Goal: Task Accomplishment & Management: Use online tool/utility

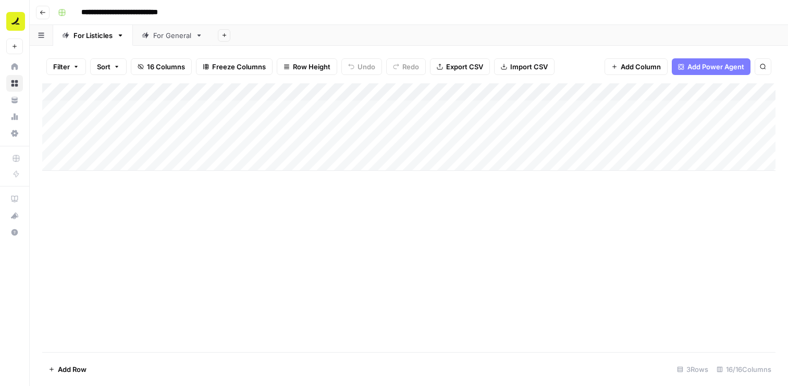
click at [293, 260] on div "Add Column" at bounding box center [408, 217] width 733 height 269
click at [277, 290] on div "Add Column" at bounding box center [408, 217] width 733 height 269
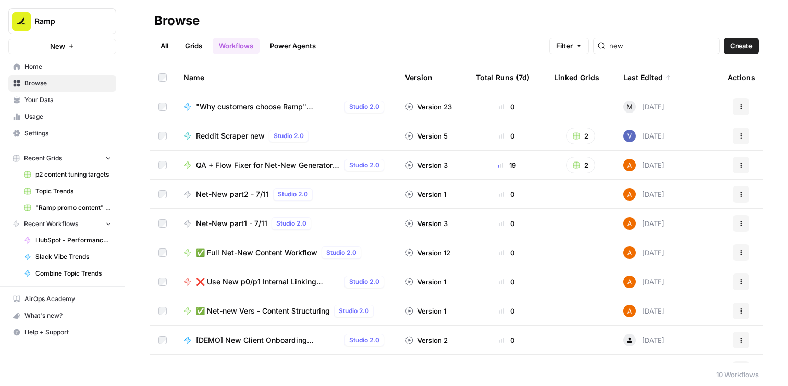
click at [196, 52] on link "Grids" at bounding box center [194, 46] width 30 height 17
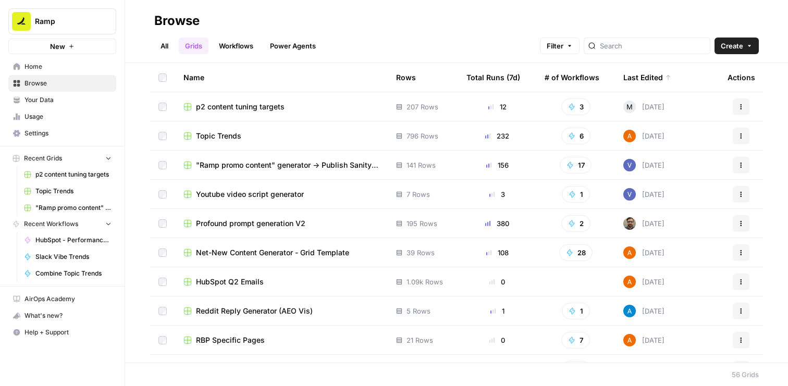
click at [251, 222] on span "Profound prompt generation V2" at bounding box center [250, 223] width 109 height 10
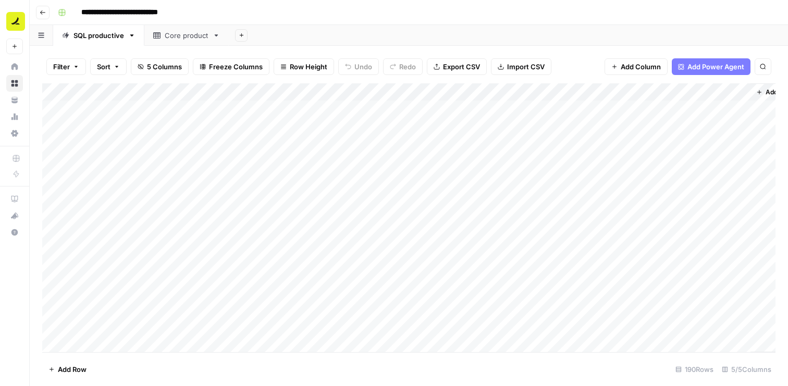
click at [228, 93] on div "Add Column" at bounding box center [408, 217] width 733 height 269
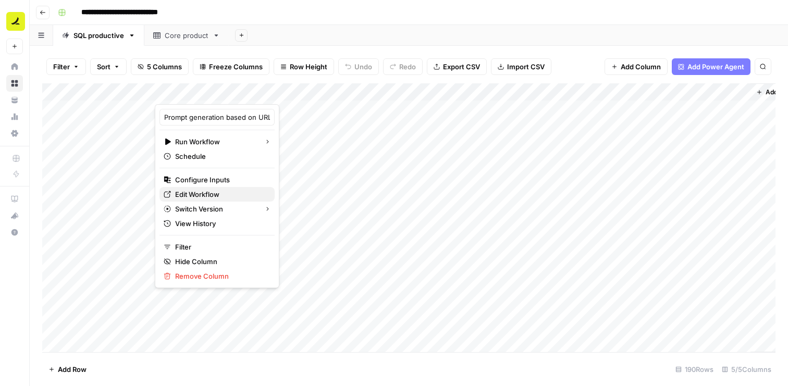
click at [217, 192] on span "Edit Workflow" at bounding box center [220, 194] width 91 height 10
